Goal: Task Accomplishment & Management: Manage account settings

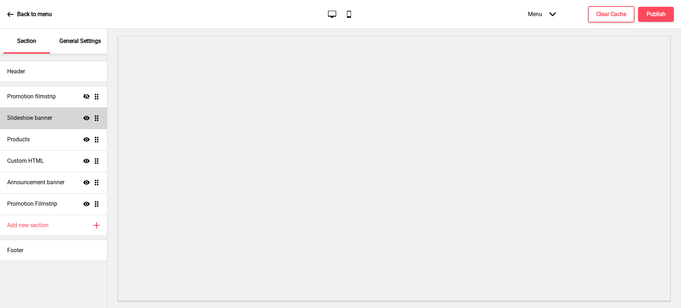
click at [21, 118] on h4 "Slideshow banner" at bounding box center [29, 118] width 45 height 8
select select "10000"
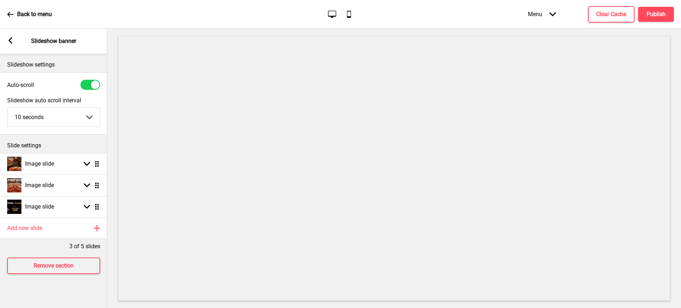
click at [83, 115] on select "5 seconds 6 seconds 7 seconds 8 seconds 9 seconds 10 seconds" at bounding box center [54, 117] width 92 height 19
click at [75, 166] on div "Image slide Arrow down Drag" at bounding box center [53, 163] width 107 height 21
select select "right"
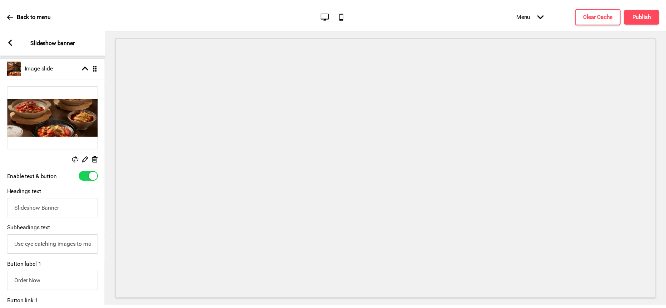
scroll to position [90, 0]
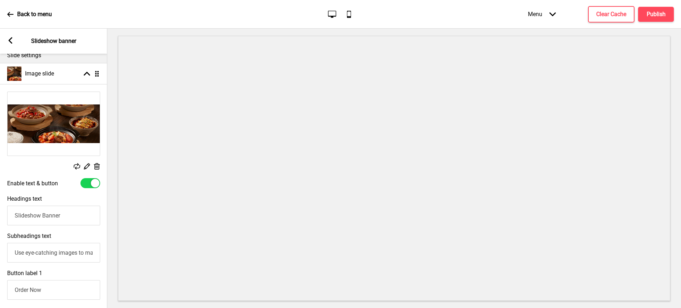
click at [87, 179] on div at bounding box center [90, 183] width 20 height 10
checkbox input "false"
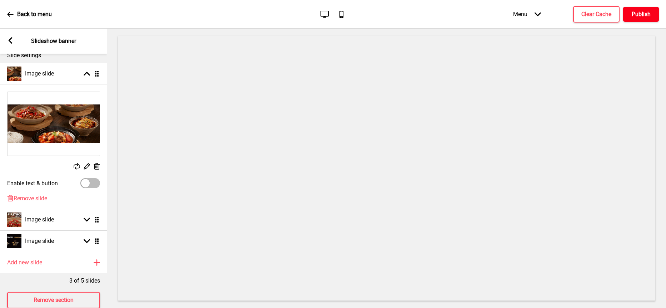
click at [637, 15] on h4 "Publish" at bounding box center [641, 14] width 19 height 8
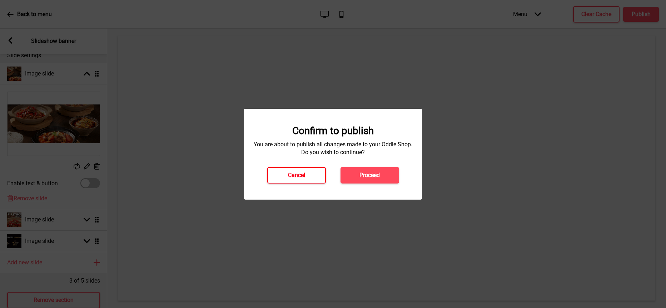
click at [278, 176] on button "Cancel" at bounding box center [296, 175] width 59 height 16
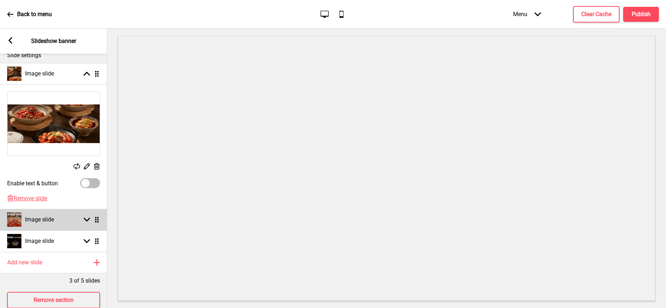
click at [70, 219] on div "Image slide Arrow down Drag" at bounding box center [53, 219] width 107 height 21
select select "right"
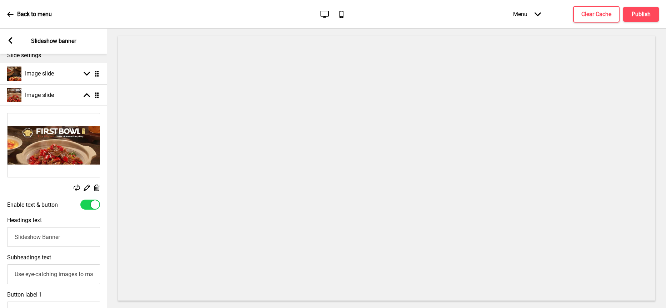
click at [88, 204] on div at bounding box center [90, 204] width 20 height 10
checkbox input "false"
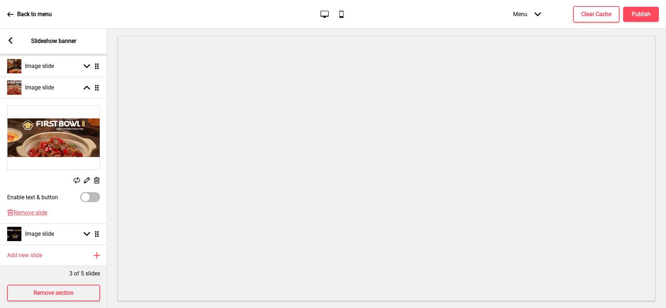
scroll to position [110, 0]
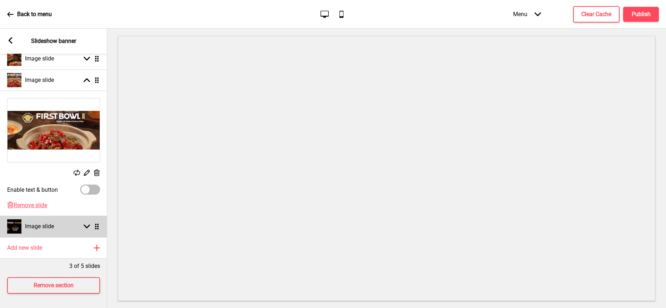
click at [82, 223] on div "Arrow down Drag" at bounding box center [90, 226] width 20 height 6
select select "right"
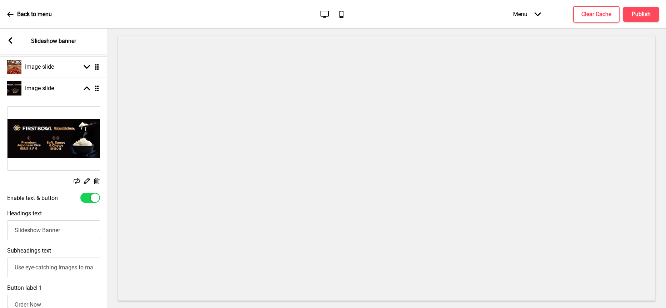
scroll to position [119, 0]
click at [86, 199] on div at bounding box center [90, 197] width 20 height 10
checkbox input "false"
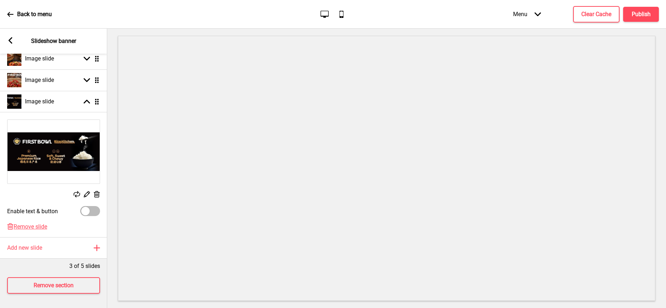
scroll to position [110, 0]
click at [631, 17] on button "Publish" at bounding box center [641, 14] width 36 height 15
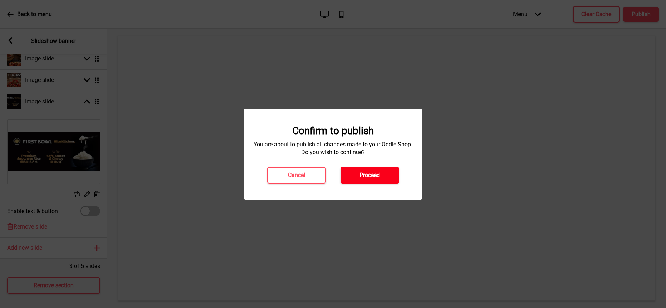
click at [374, 173] on h4 "Proceed" at bounding box center [370, 175] width 20 height 8
